Goal: Check status: Check status

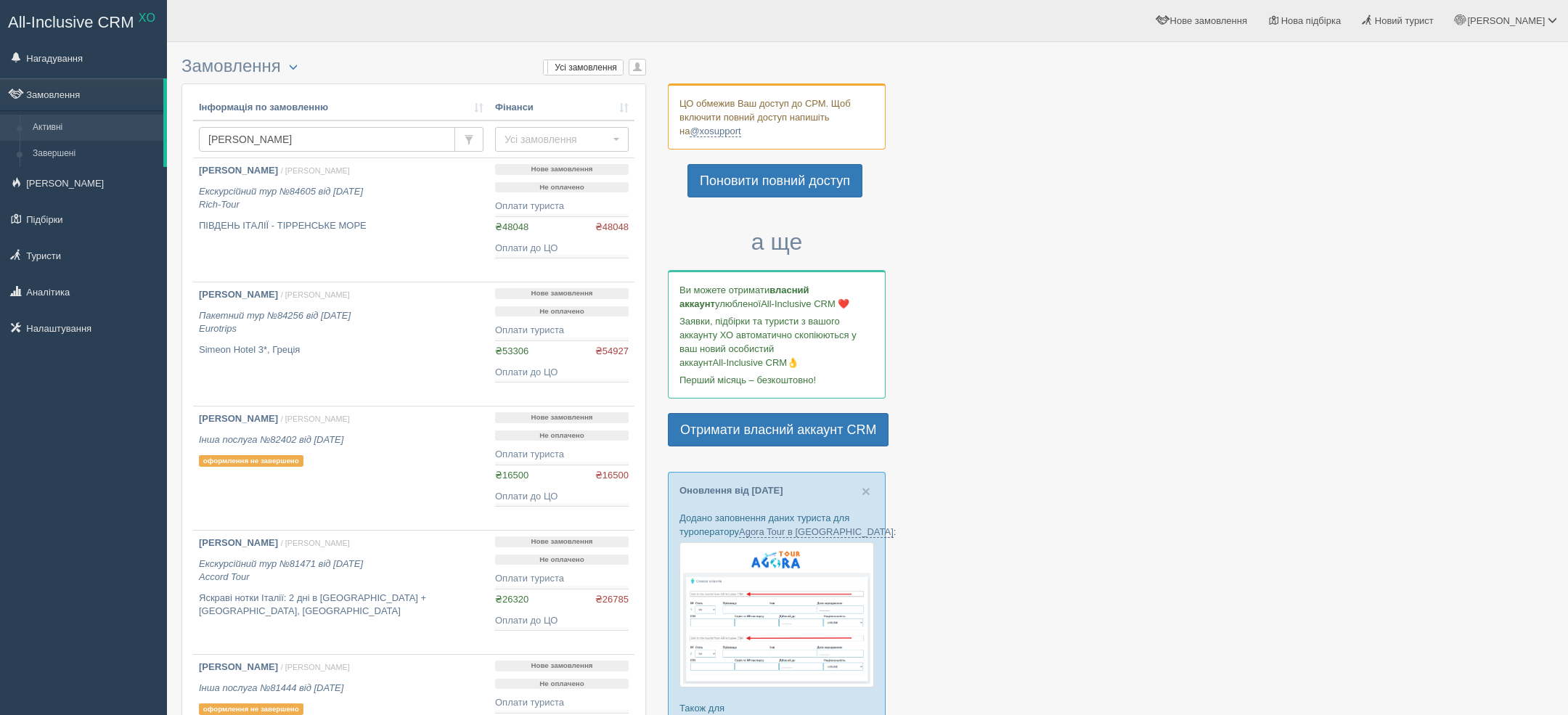
type input "лапеноке"
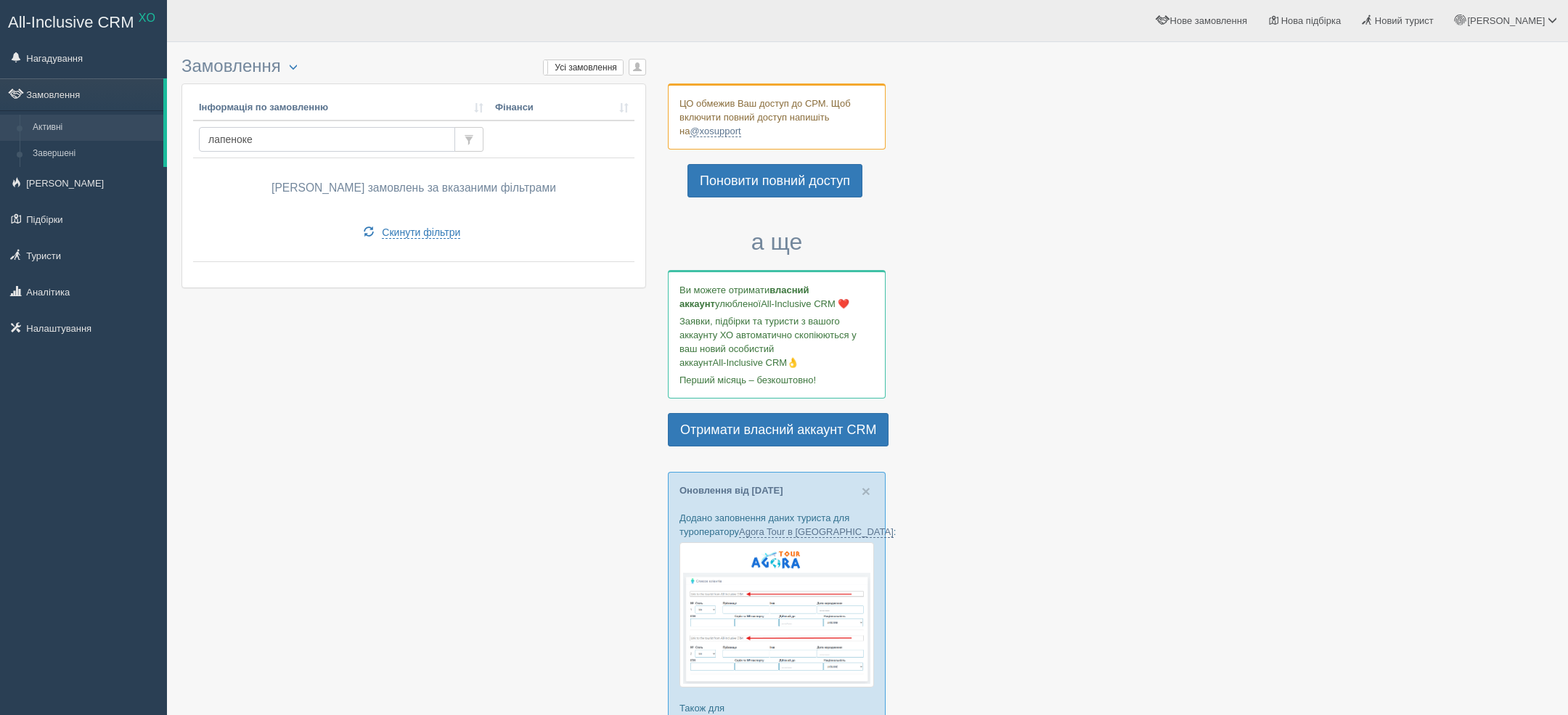
click at [291, 142] on input "лапеноке" at bounding box center [327, 139] width 257 height 25
type input "лапенок"
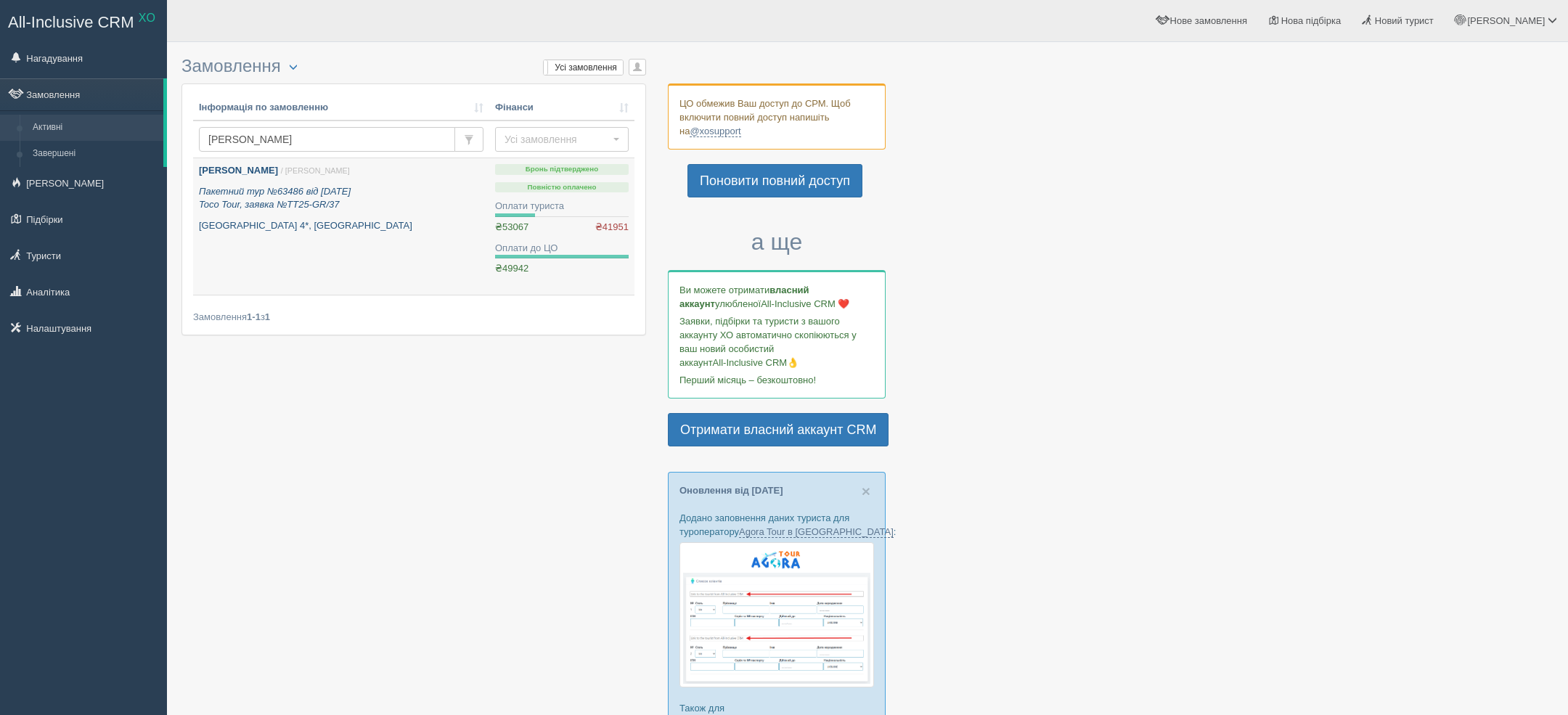
click at [270, 186] on icon "Пакетний тур №63486 від 20.11.2024 Toco Tour, заявка №TT25-GR/37" at bounding box center [275, 198] width 152 height 25
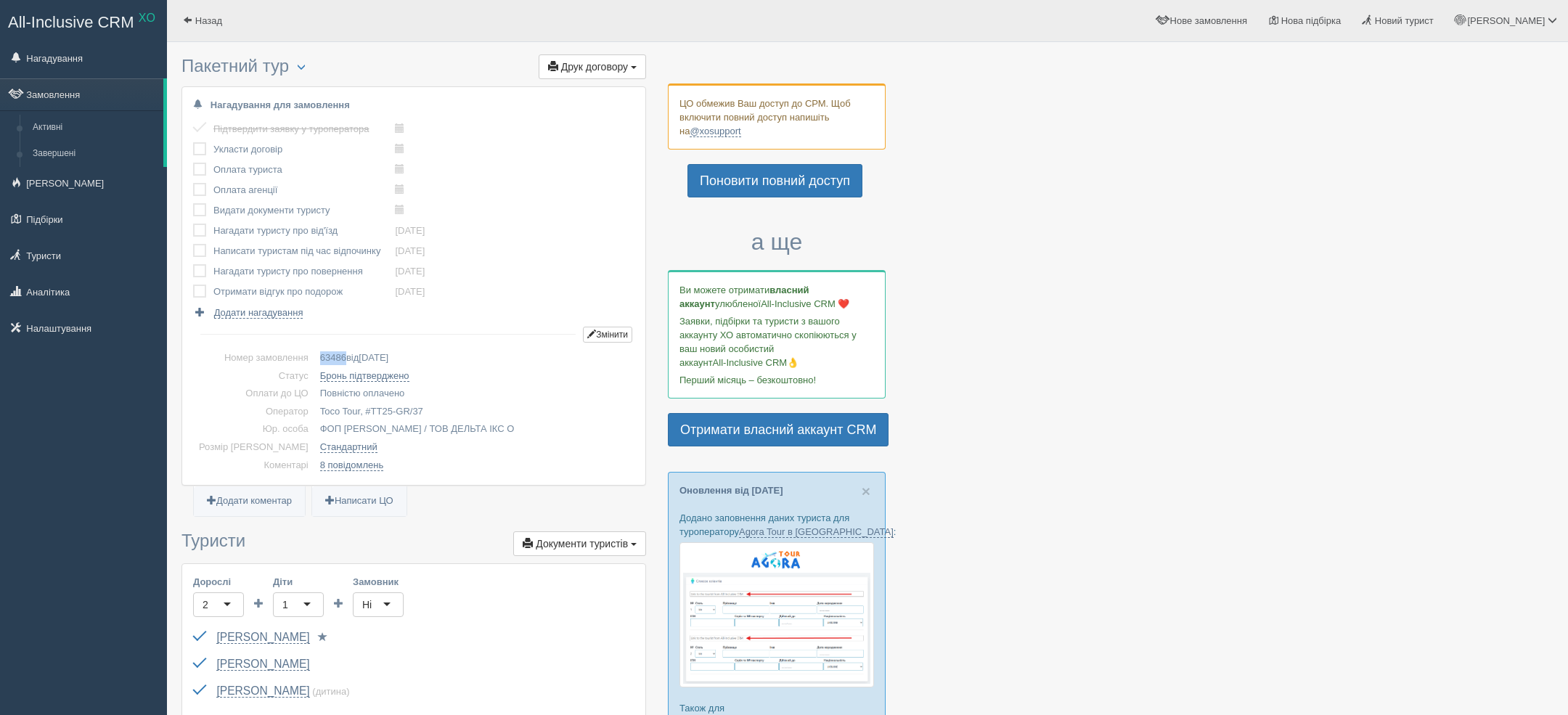
click at [320, 355] on span "63486" at bounding box center [333, 358] width 26 height 11
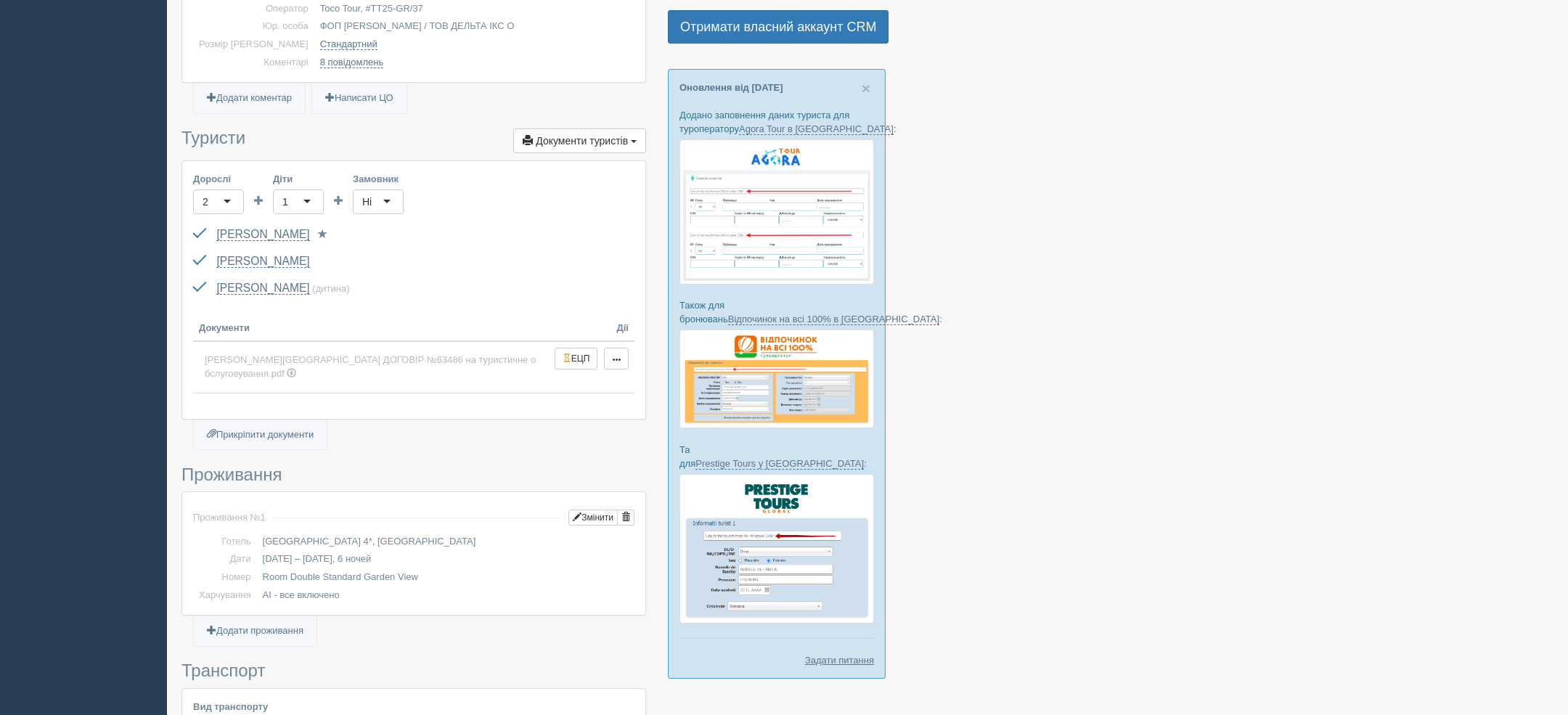
scroll to position [405, 0]
click at [273, 216] on td "Діти 1 1" at bounding box center [298, 194] width 51 height 49
click at [256, 238] on div "Лапенок Наталія FN422176 до 18.04.2028 Паспорт 2 Обрати іншого..." at bounding box center [414, 232] width 442 height 27
click at [276, 223] on div "Лапенок Наталія FN422176 до 18.04.2028 Паспорт 2 Обрати іншого..." at bounding box center [414, 232] width 442 height 27
click at [271, 225] on link "Лапенок Наталія" at bounding box center [263, 232] width 93 height 13
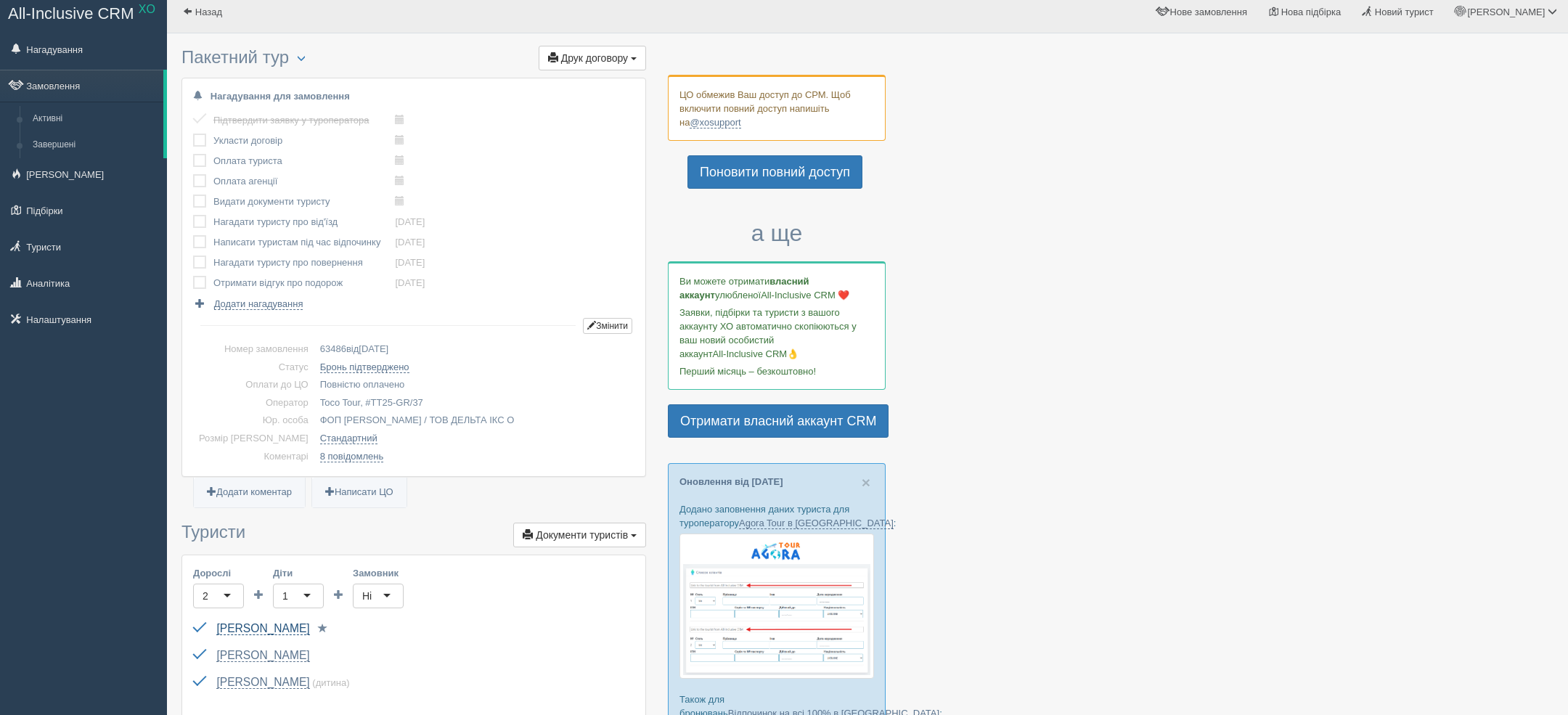
scroll to position [0, 0]
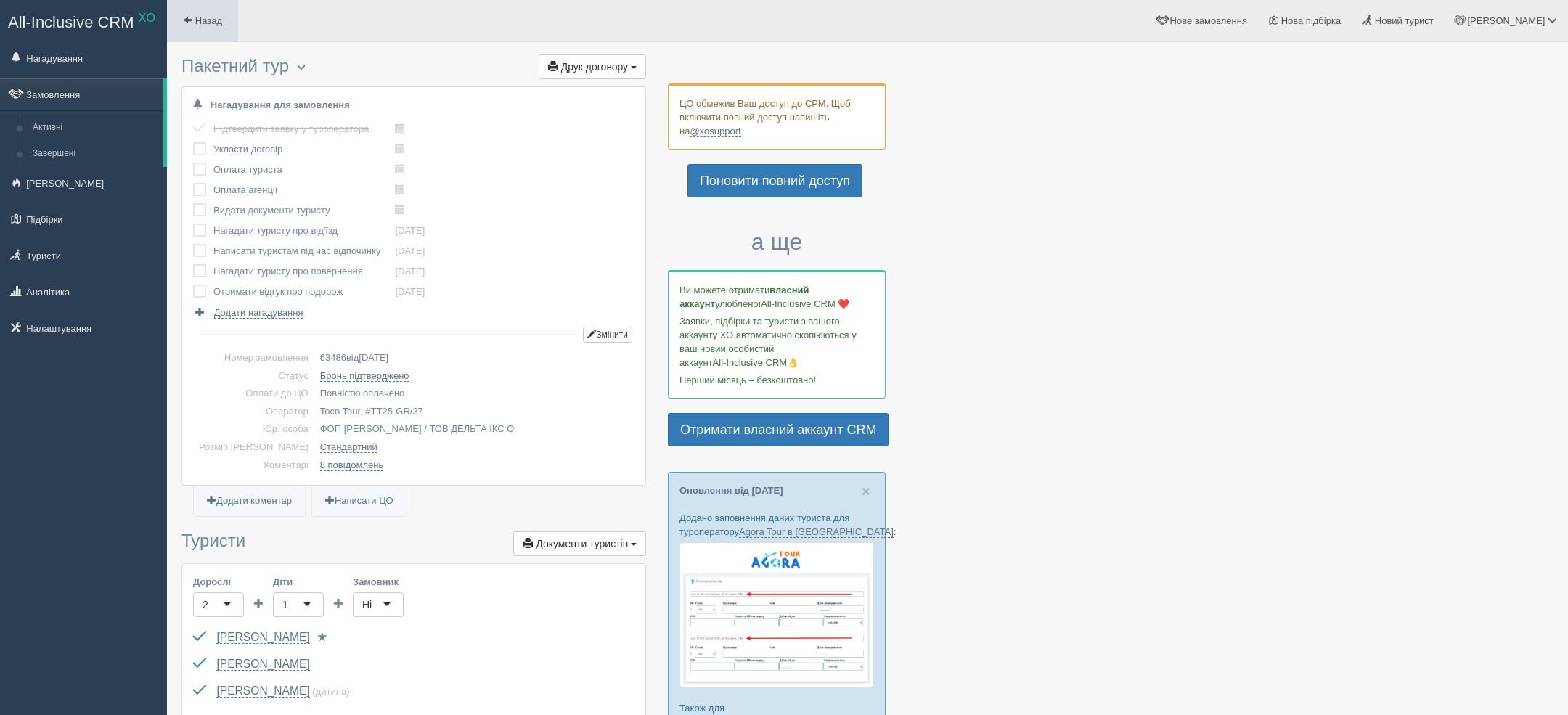
click at [191, 25] on span at bounding box center [187, 20] width 9 height 9
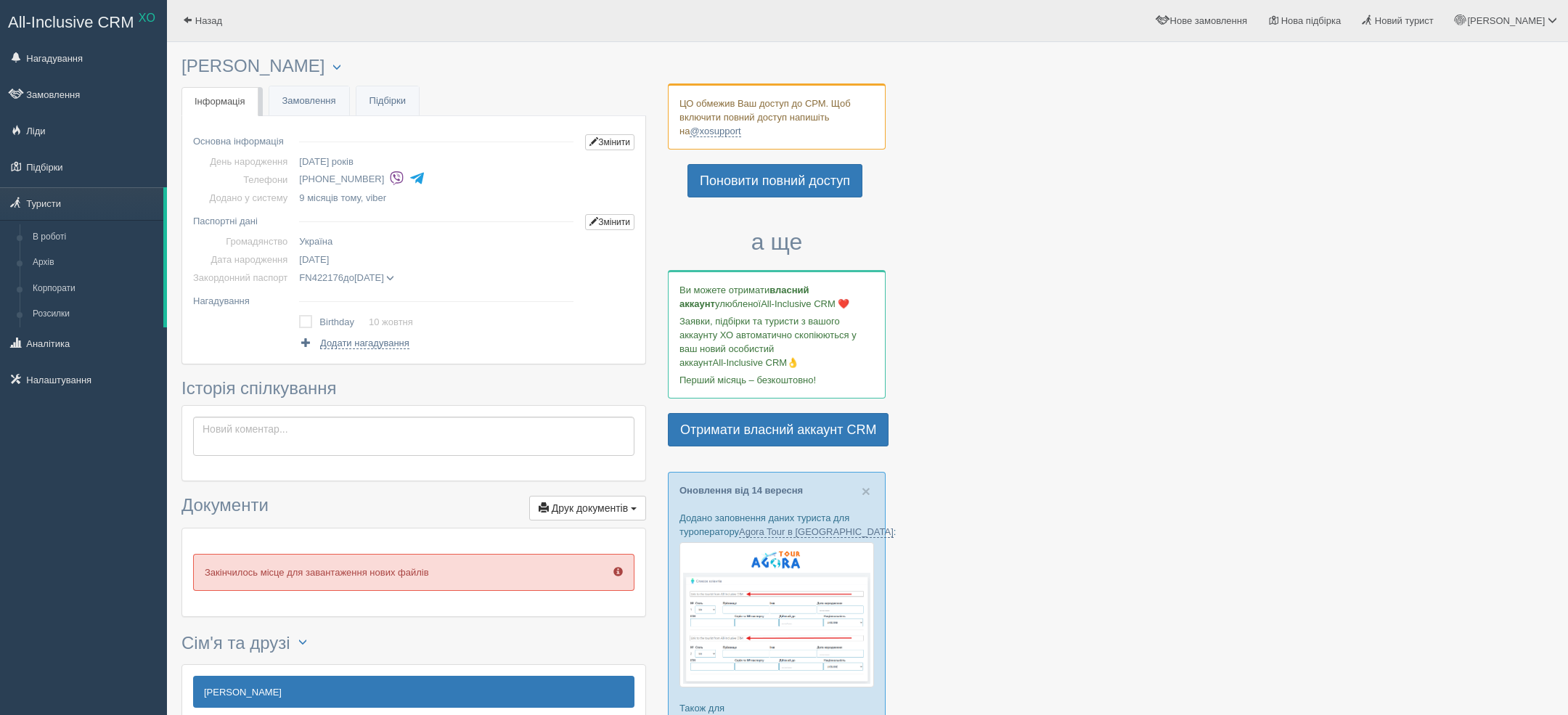
click at [349, 189] on td "9 місяців тому , viber" at bounding box center [436, 198] width 286 height 18
click at [342, 186] on li "[PHONE_NUMBER]" at bounding box center [439, 179] width 280 height 20
click at [342, 186] on li "+380 63 633 8346" at bounding box center [439, 179] width 280 height 20
copy tbody "+380 63 633 8346"
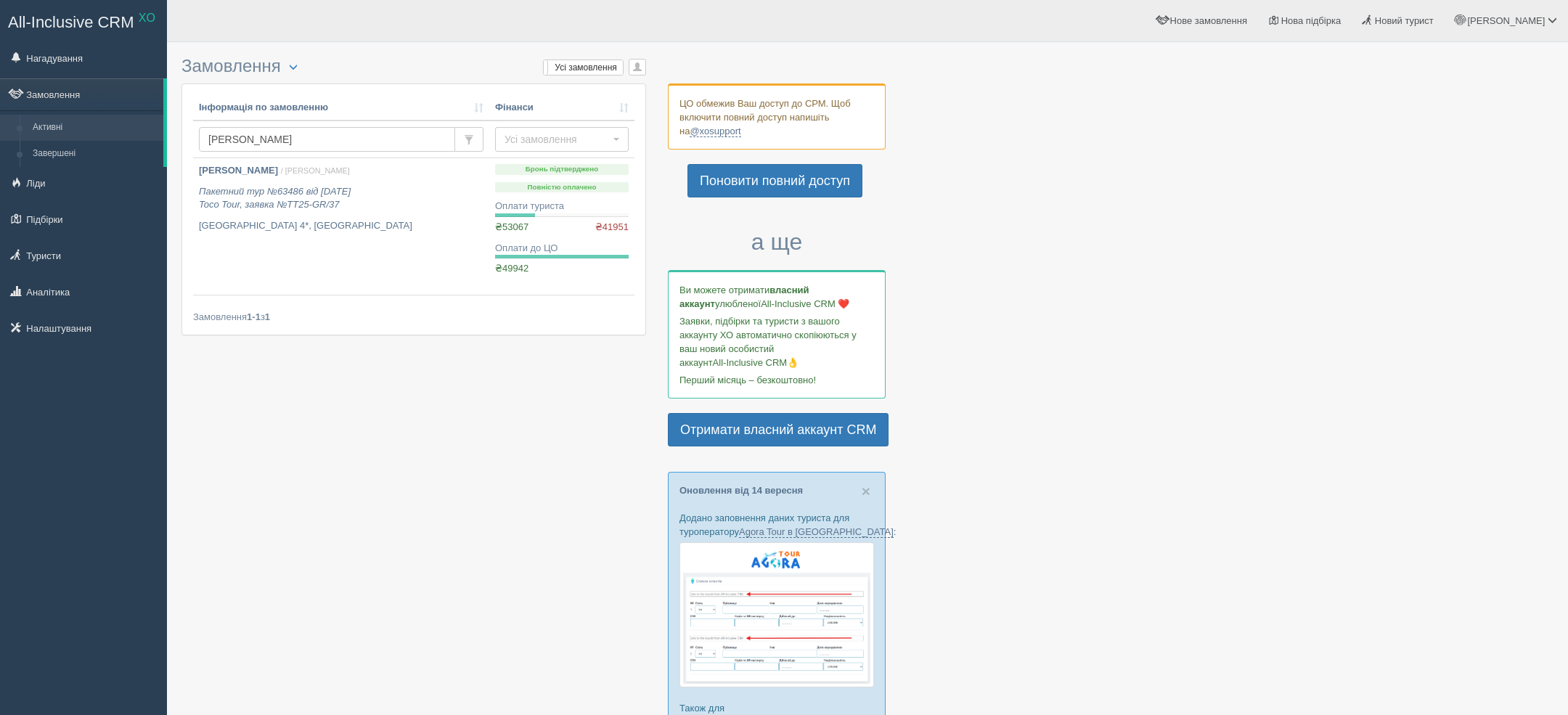
click at [269, 134] on input "[PERSON_NAME]" at bounding box center [327, 139] width 257 height 25
type input "[PERSON_NAME]"
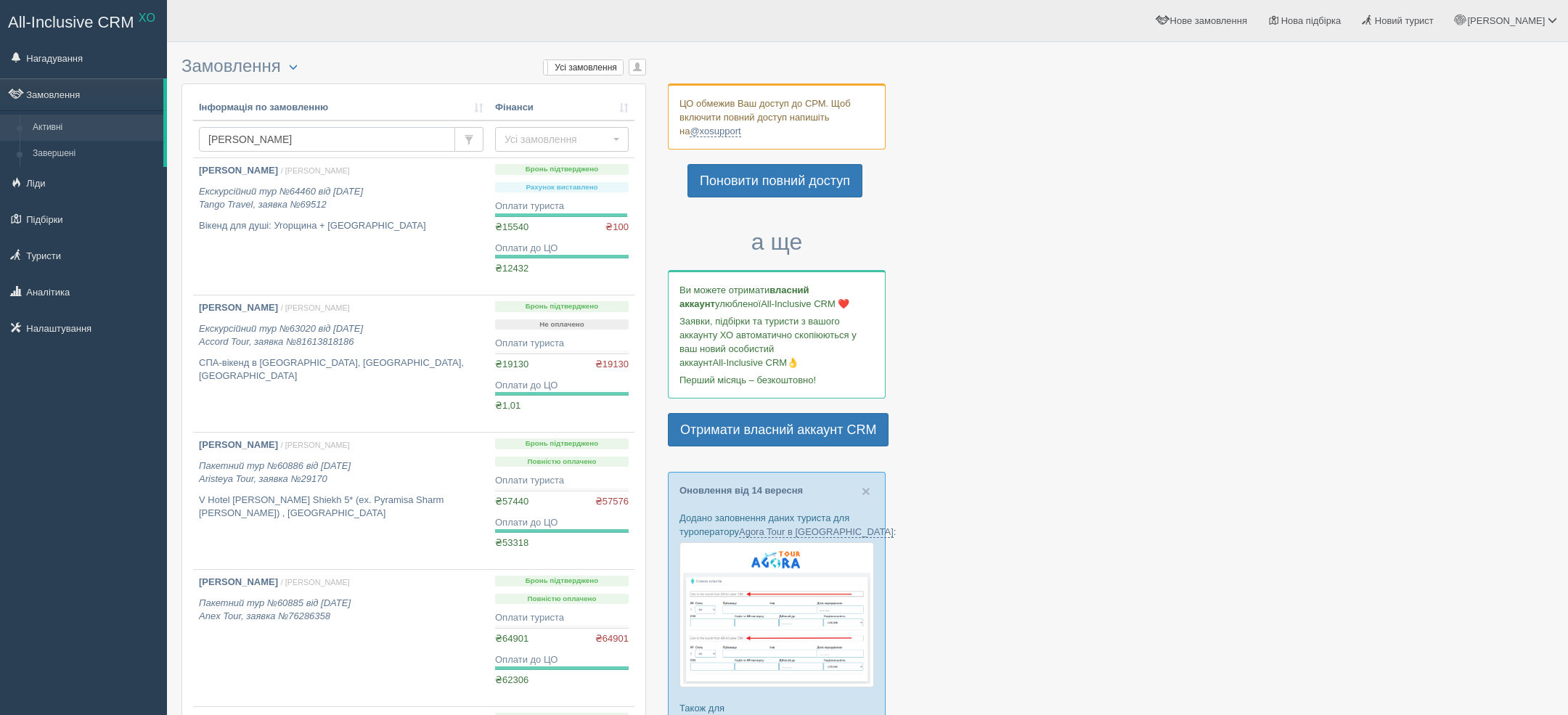
click at [282, 151] on input "ткачук" at bounding box center [327, 139] width 257 height 25
click at [282, 151] on input "ткачук" at bounding box center [327, 139] width 257 height 25
type input "віра ткачук"
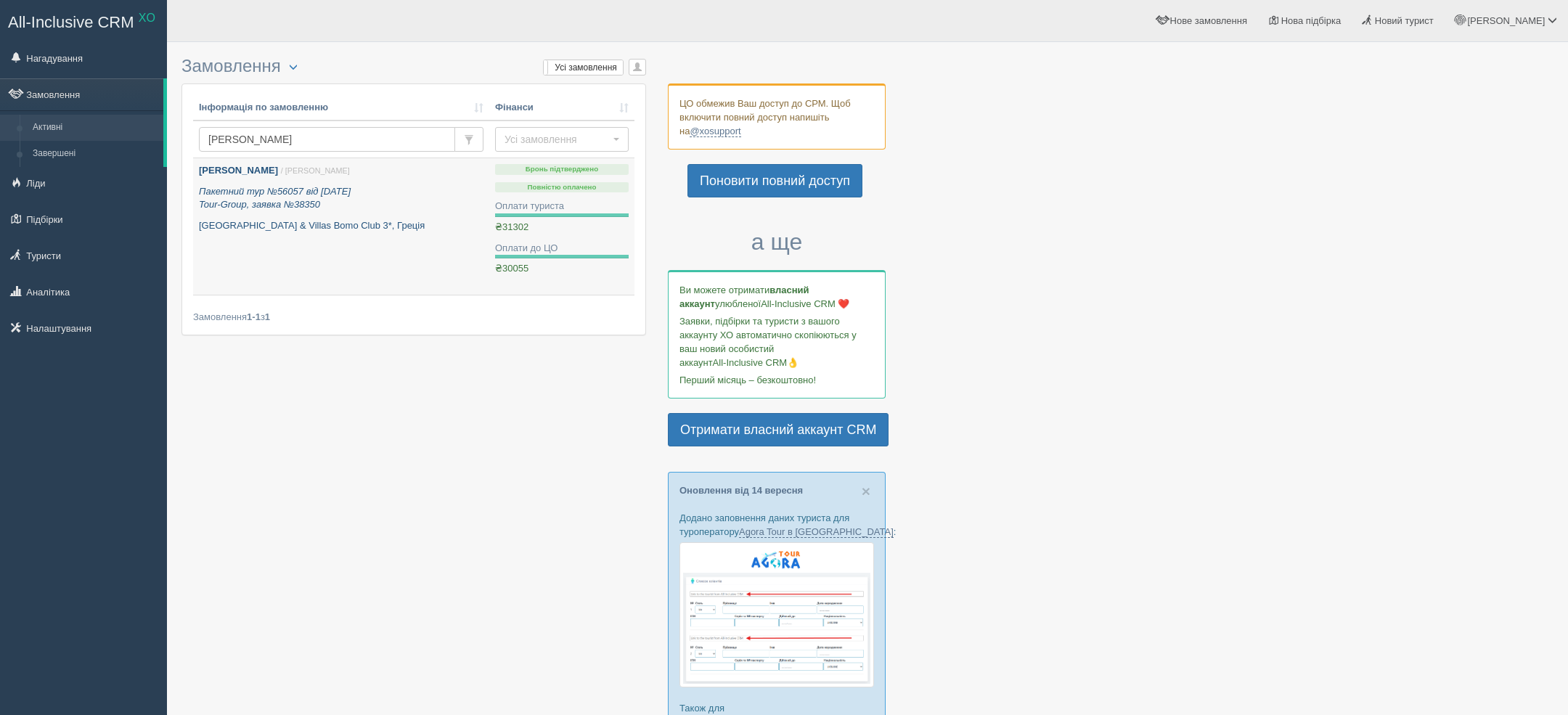
click at [330, 180] on div "[PERSON_NAME] / [PERSON_NAME] Пакетний тур №56057 від [DATE] Tour-Group, заявка…" at bounding box center [341, 198] width 285 height 68
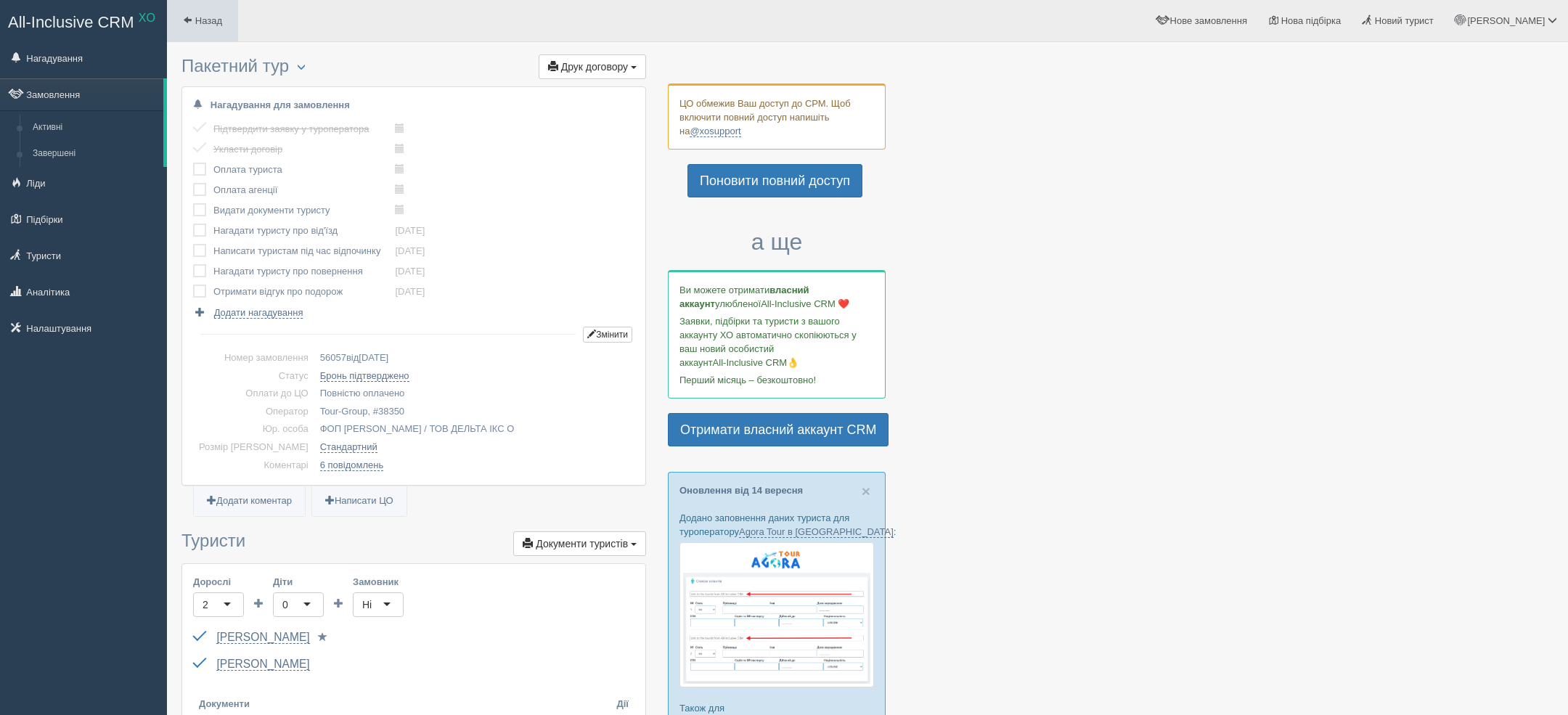
click at [221, 24] on span "Назад" at bounding box center [208, 20] width 27 height 11
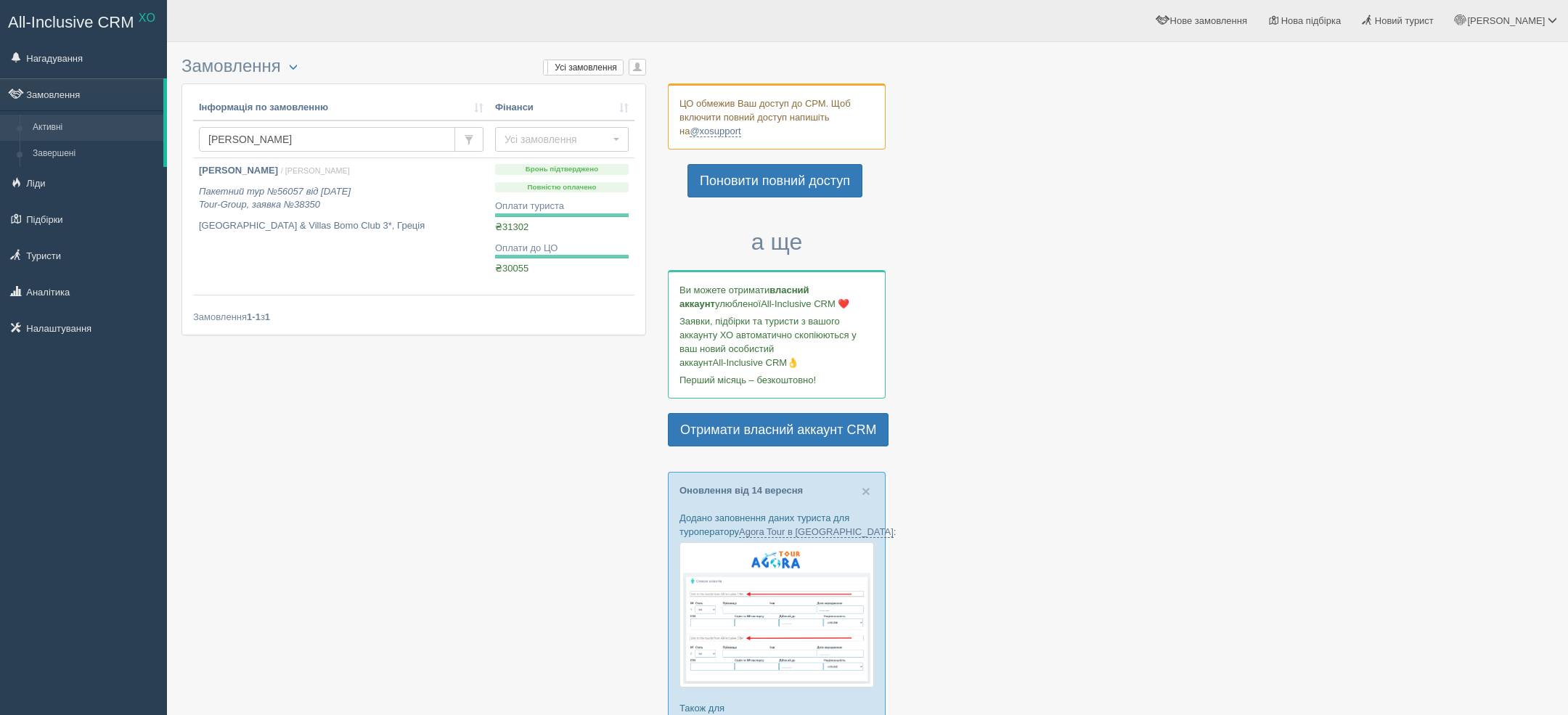
click at [275, 141] on input "[PERSON_NAME]" at bounding box center [327, 139] width 257 height 25
click at [276, 141] on input "[PERSON_NAME]" at bounding box center [327, 139] width 257 height 25
click at [276, 141] on input "віра ткачук" at bounding box center [327, 139] width 257 height 25
